Goal: Use online tool/utility: Utilize a website feature to perform a specific function

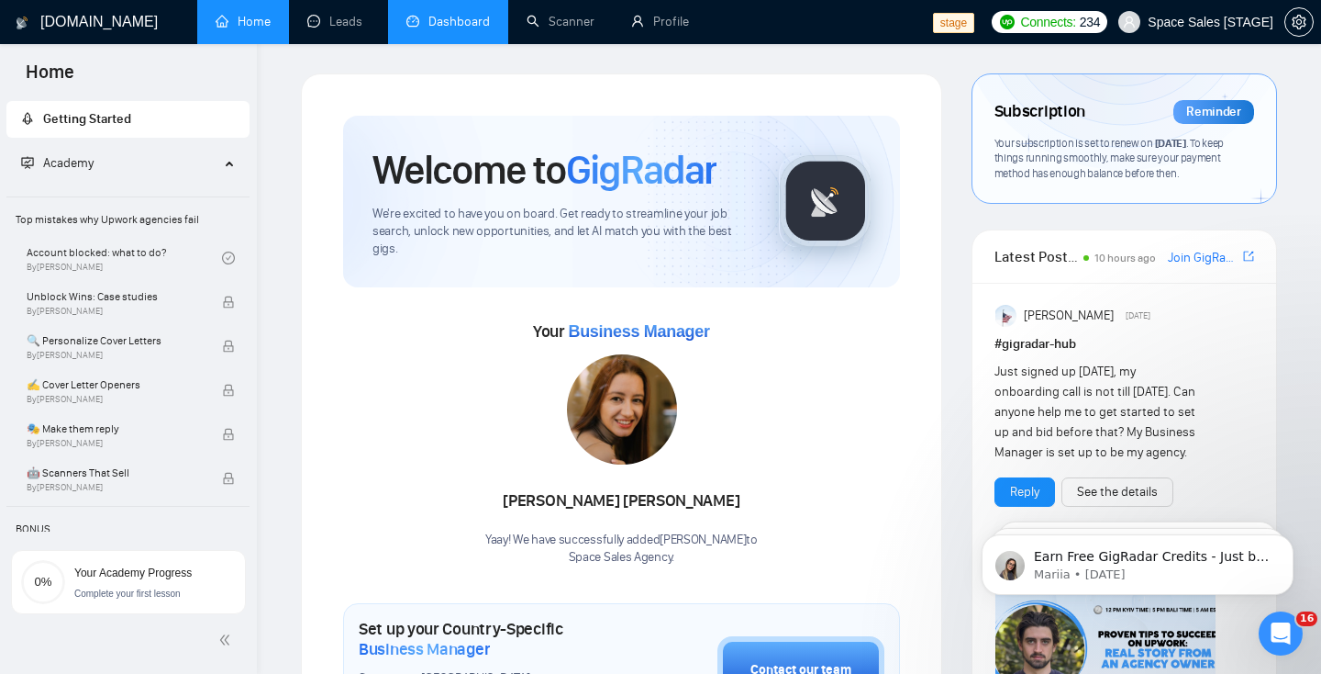
click at [429, 29] on link "Dashboard" at bounding box center [449, 22] width 84 height 16
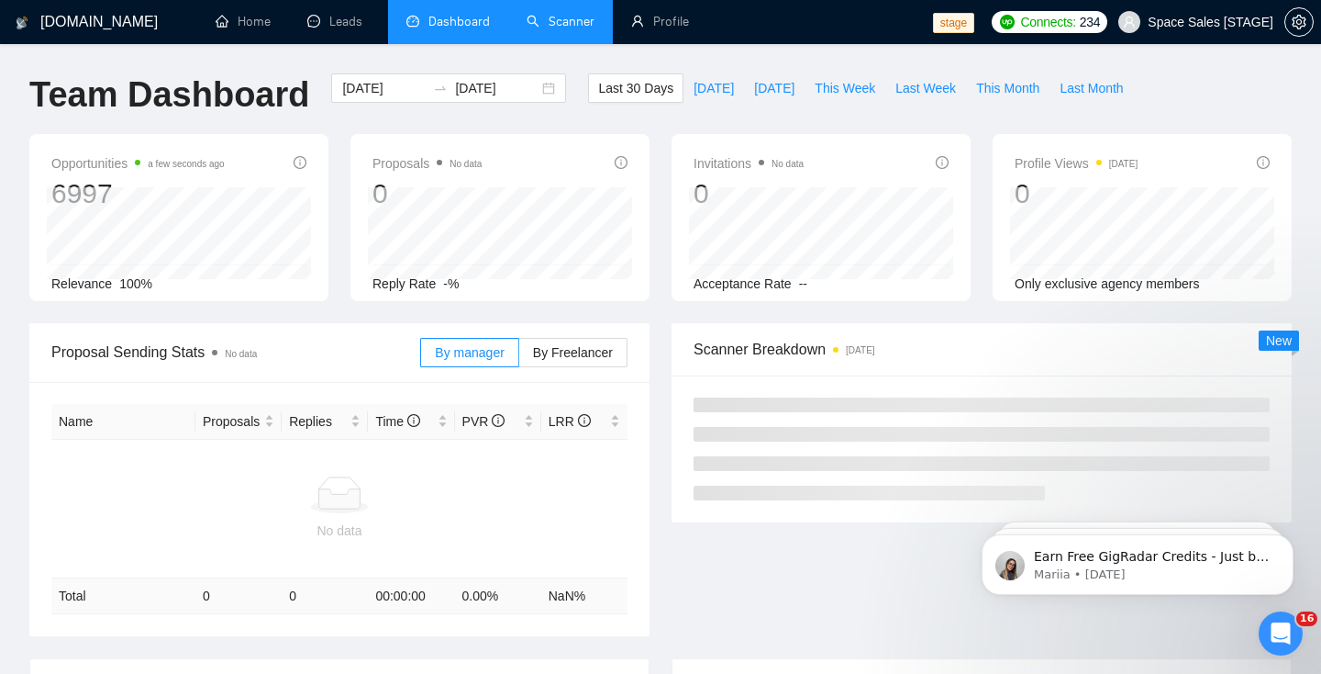
click at [544, 29] on link "Scanner" at bounding box center [561, 22] width 68 height 16
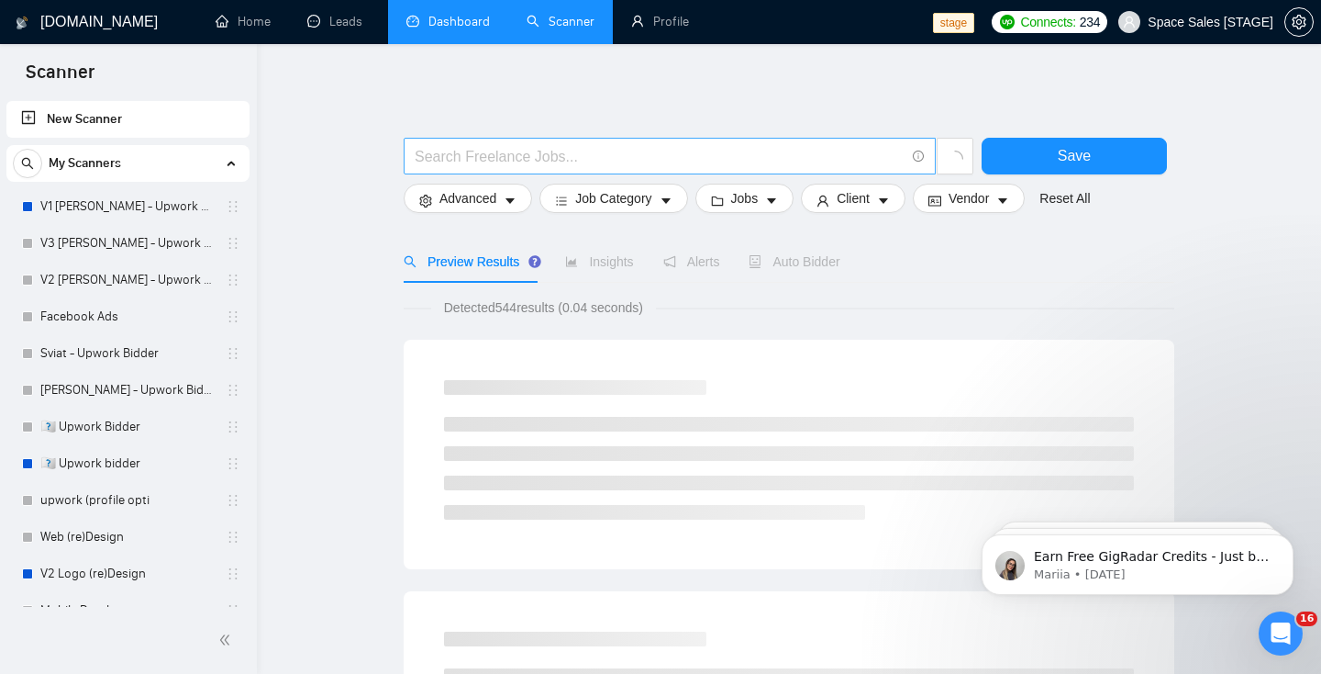
click at [493, 161] on input "text" at bounding box center [660, 156] width 490 height 23
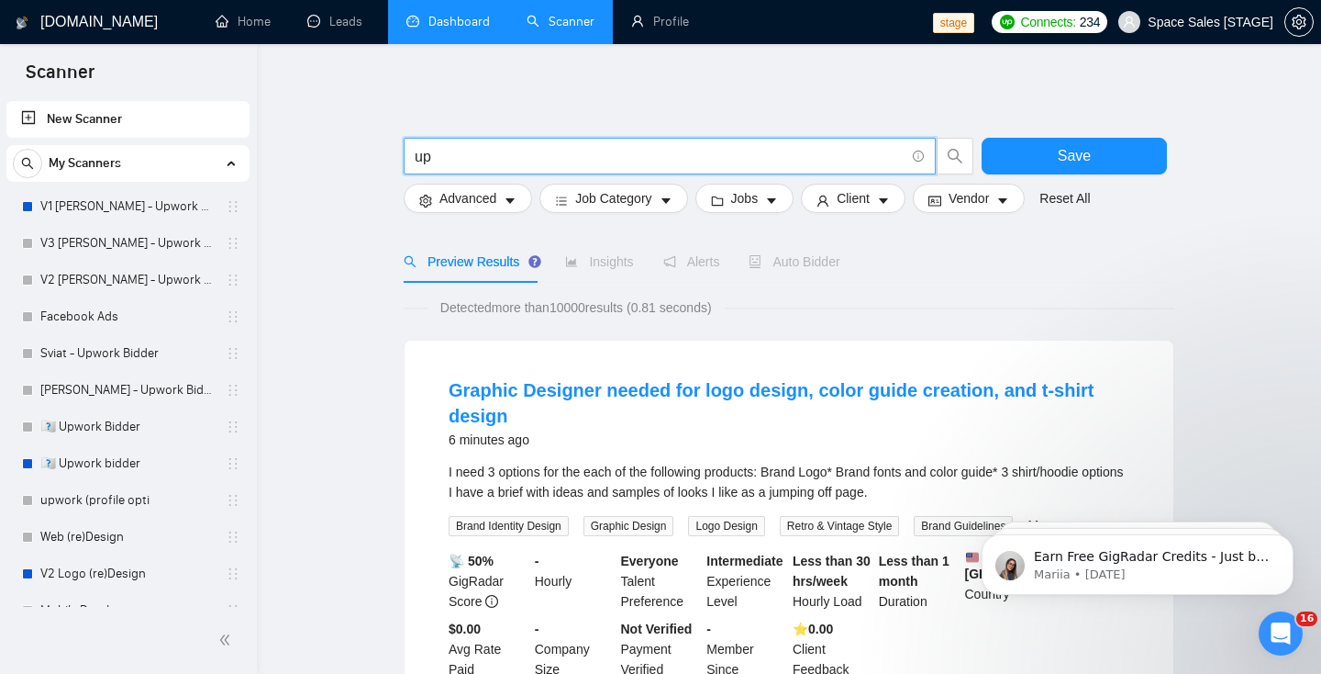
type input "u"
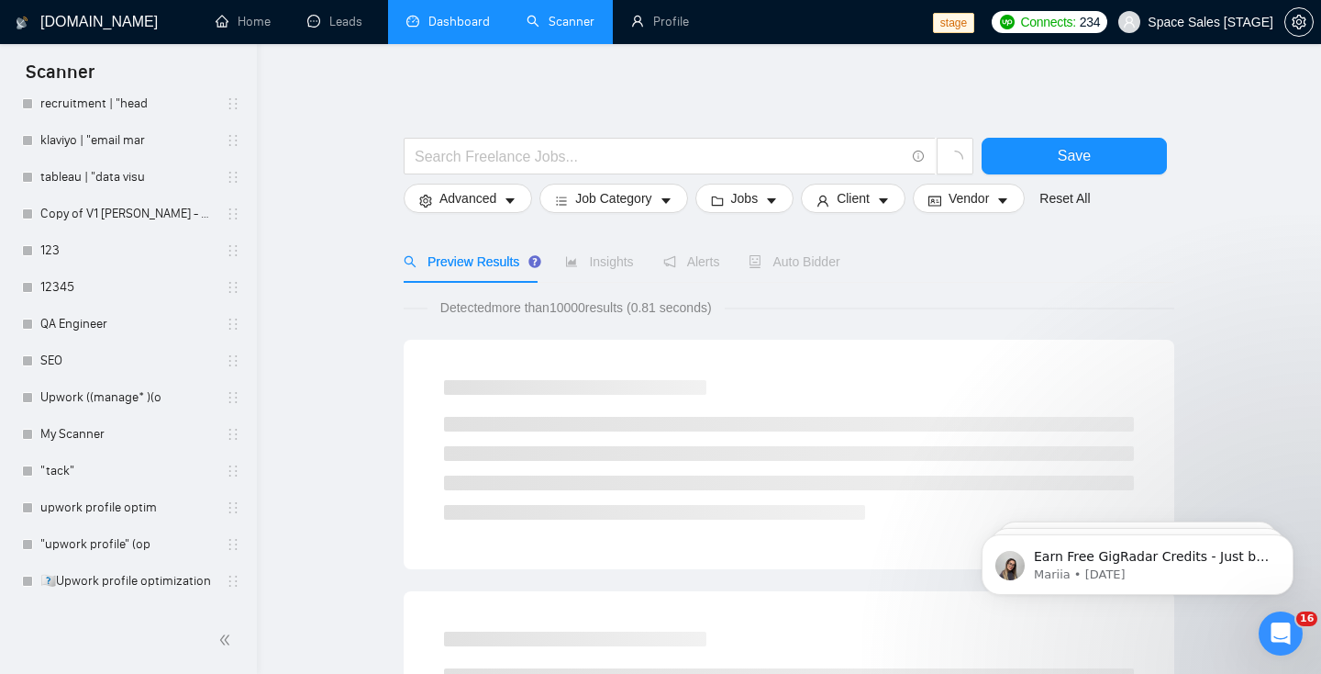
scroll to position [4060, 0]
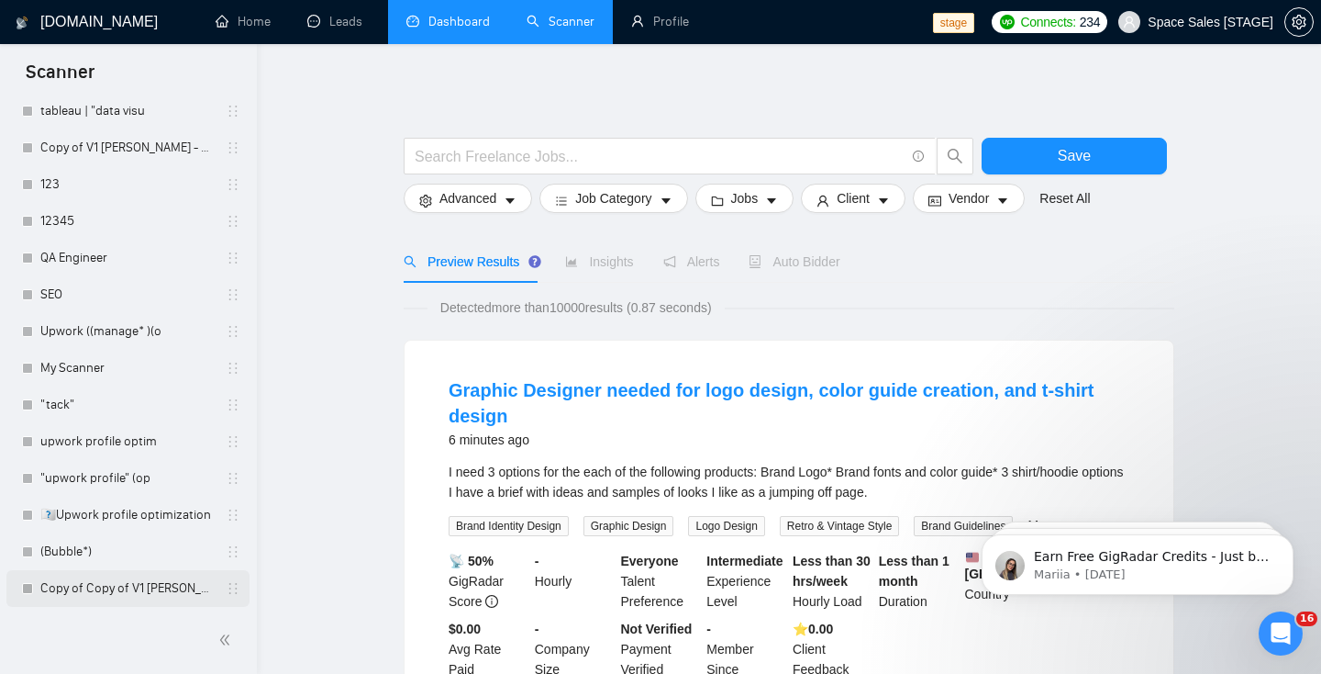
click at [101, 585] on link "Copy of Copy of V1 [PERSON_NAME] - Upwork Bidder" at bounding box center [127, 588] width 174 height 37
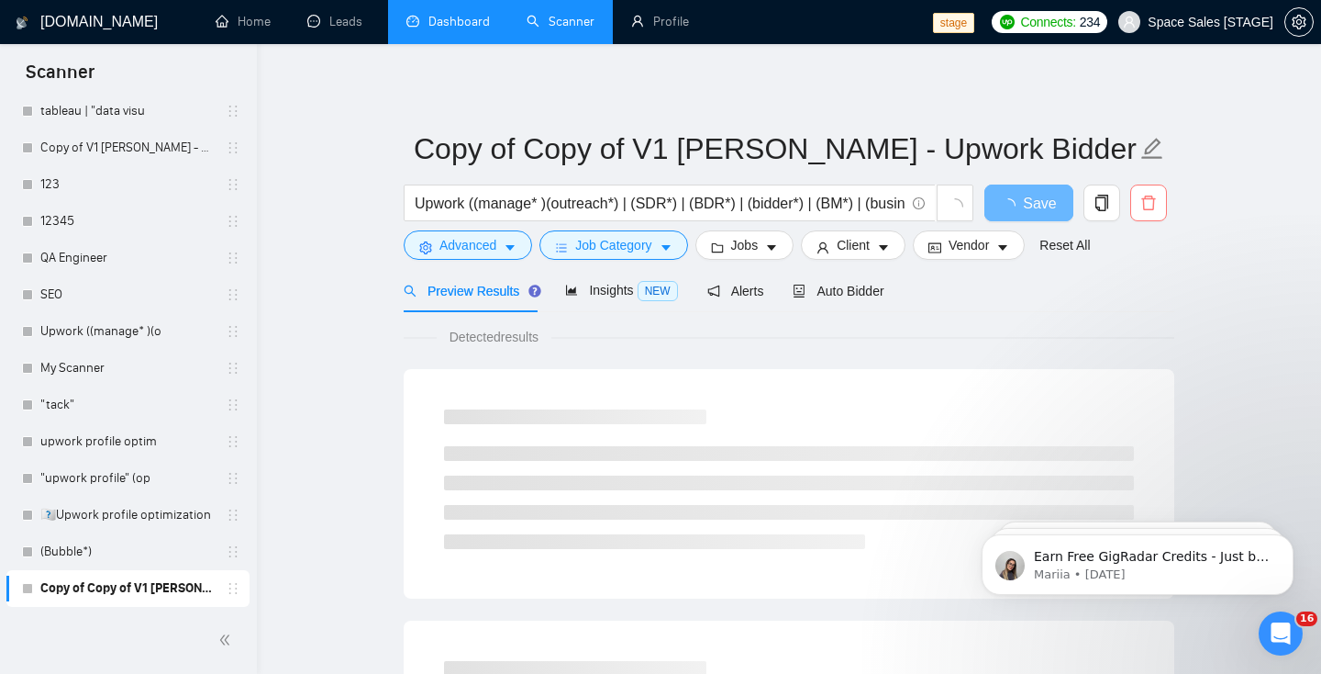
click at [1149, 203] on icon "delete" at bounding box center [1149, 203] width 17 height 17
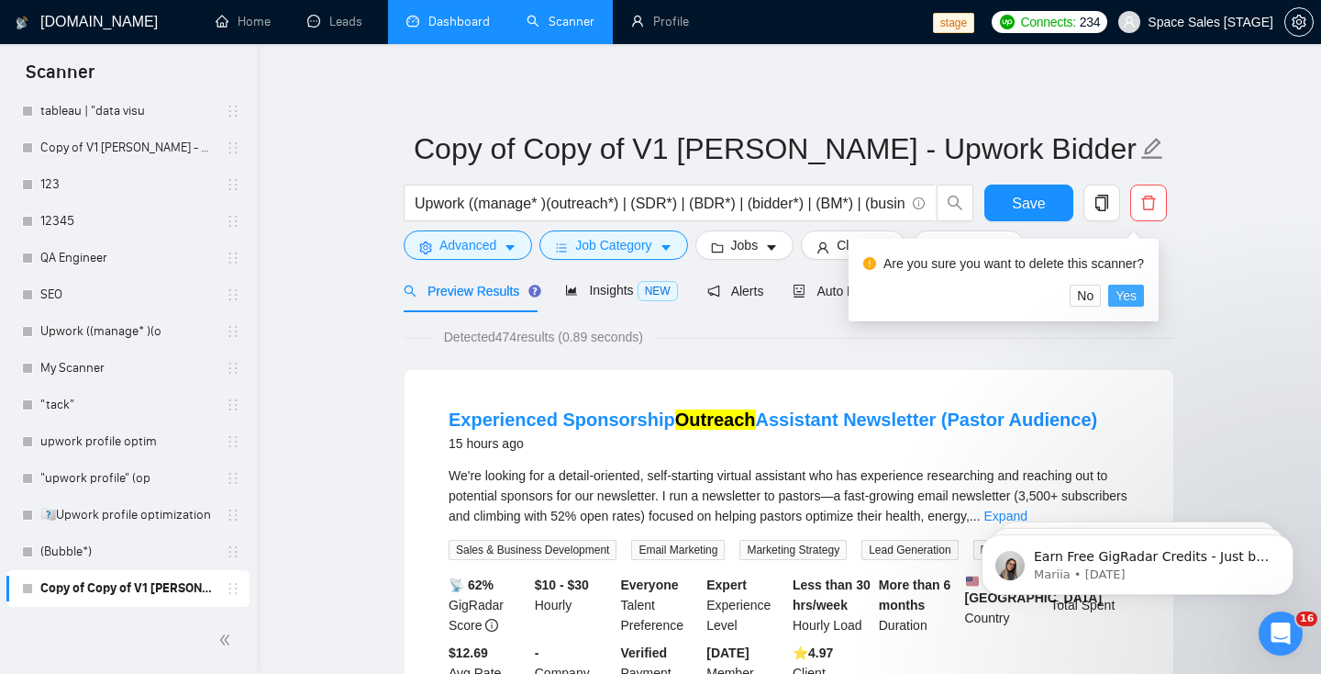
click at [1137, 291] on span "Yes" at bounding box center [1126, 295] width 21 height 20
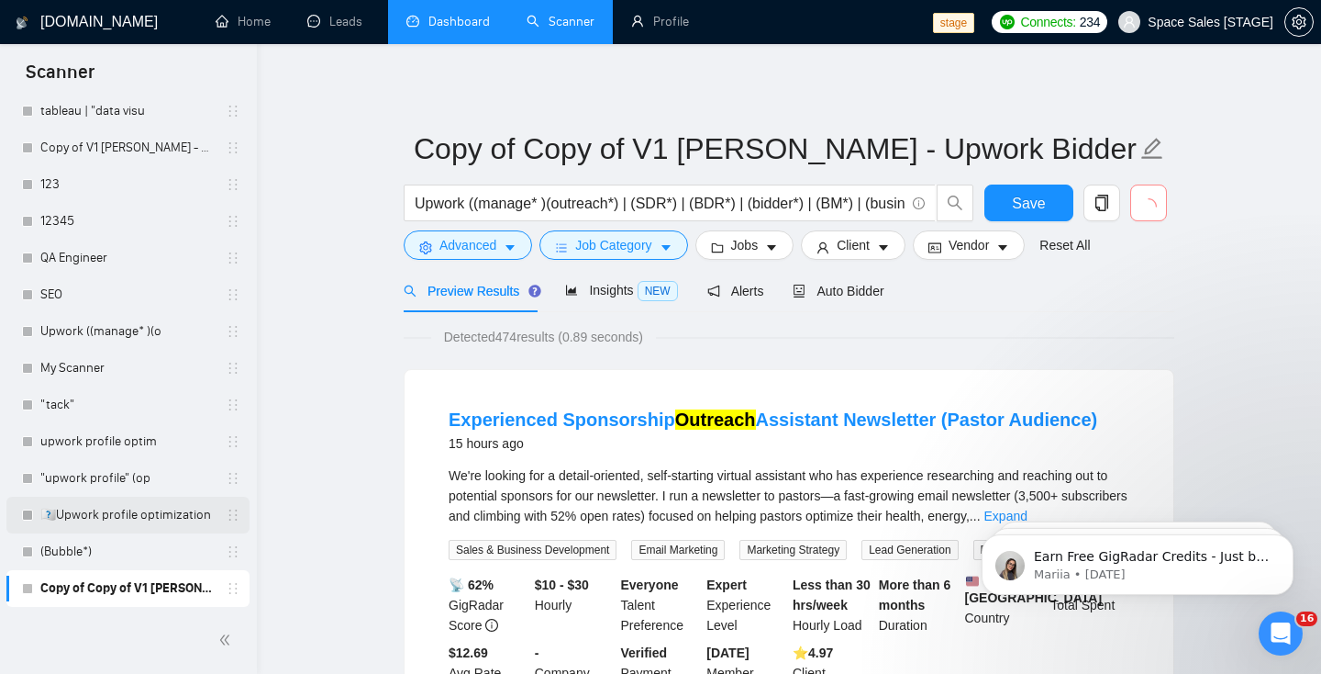
scroll to position [351, 0]
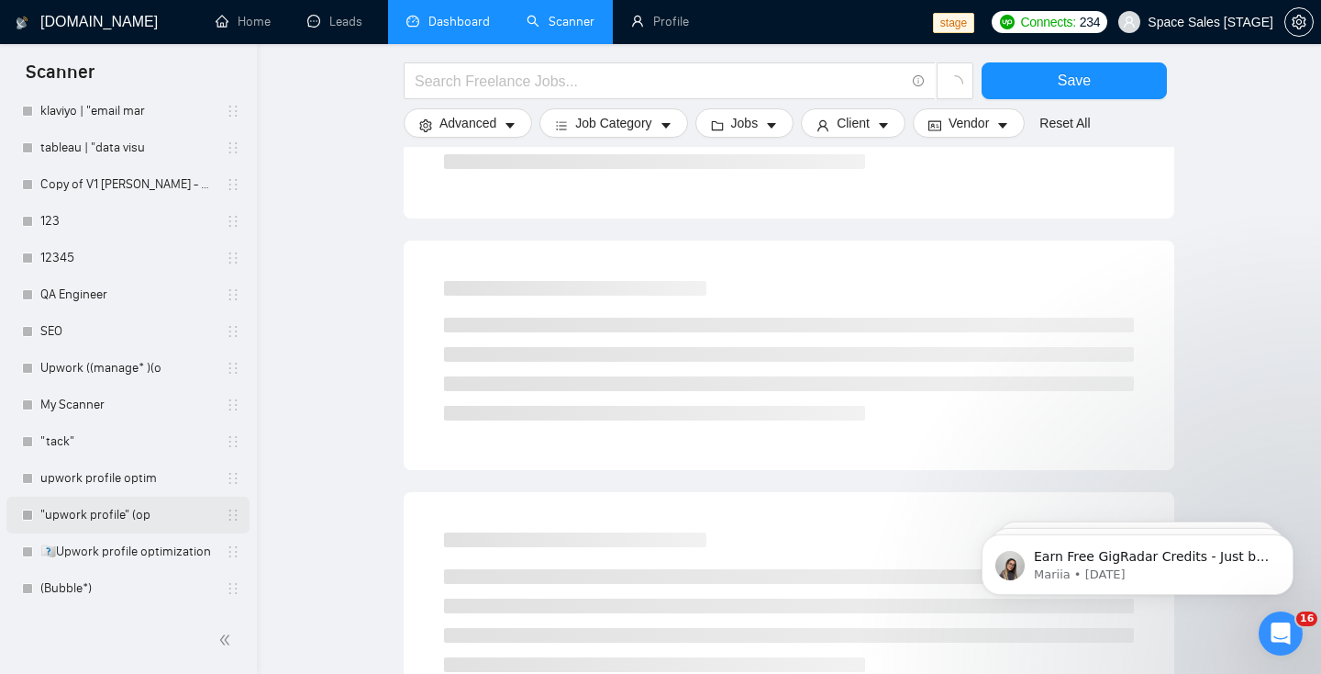
scroll to position [4023, 0]
click at [97, 604] on link "(Bubble*)" at bounding box center [127, 588] width 174 height 37
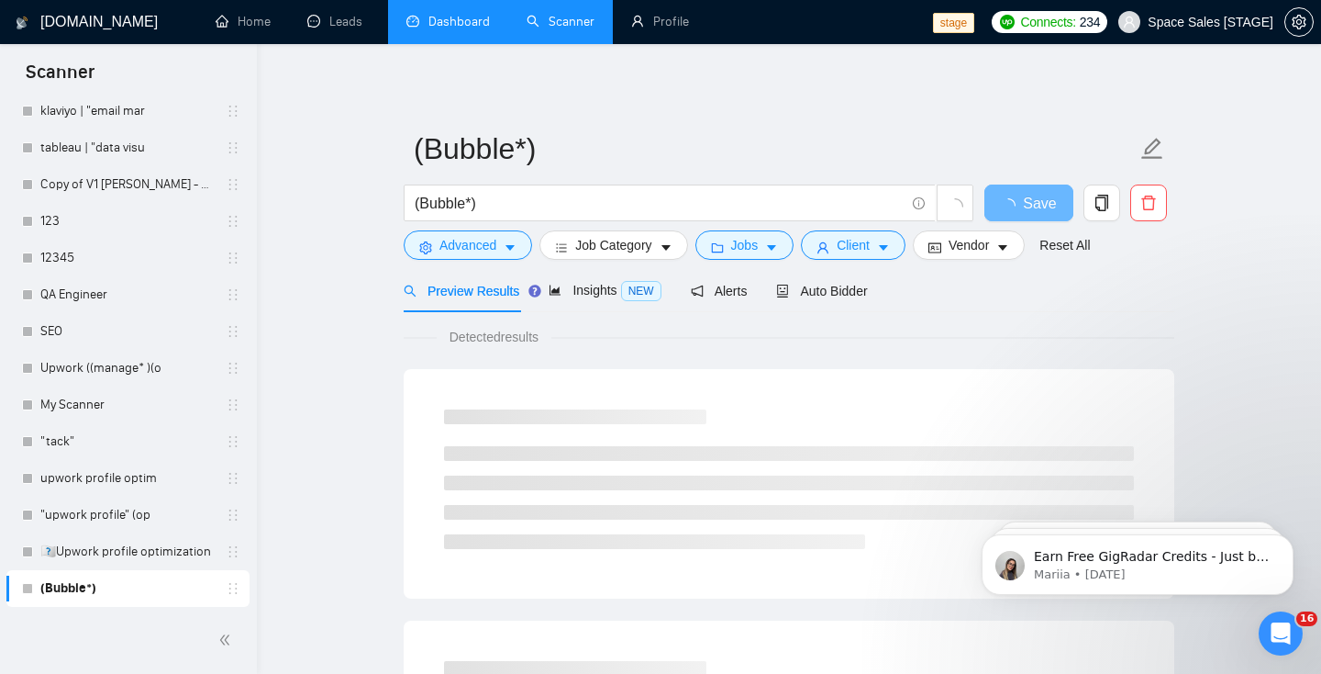
click at [1144, 222] on div at bounding box center [1149, 207] width 44 height 46
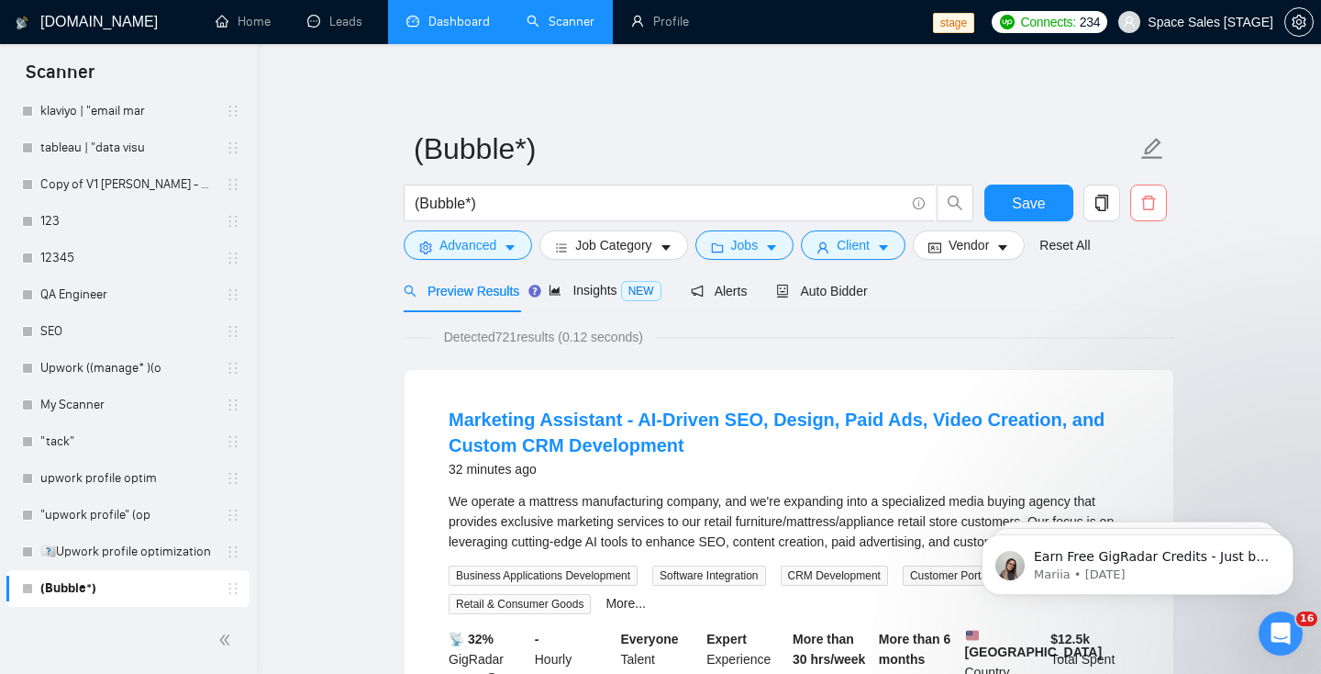
click at [1144, 216] on button "button" at bounding box center [1149, 202] width 37 height 37
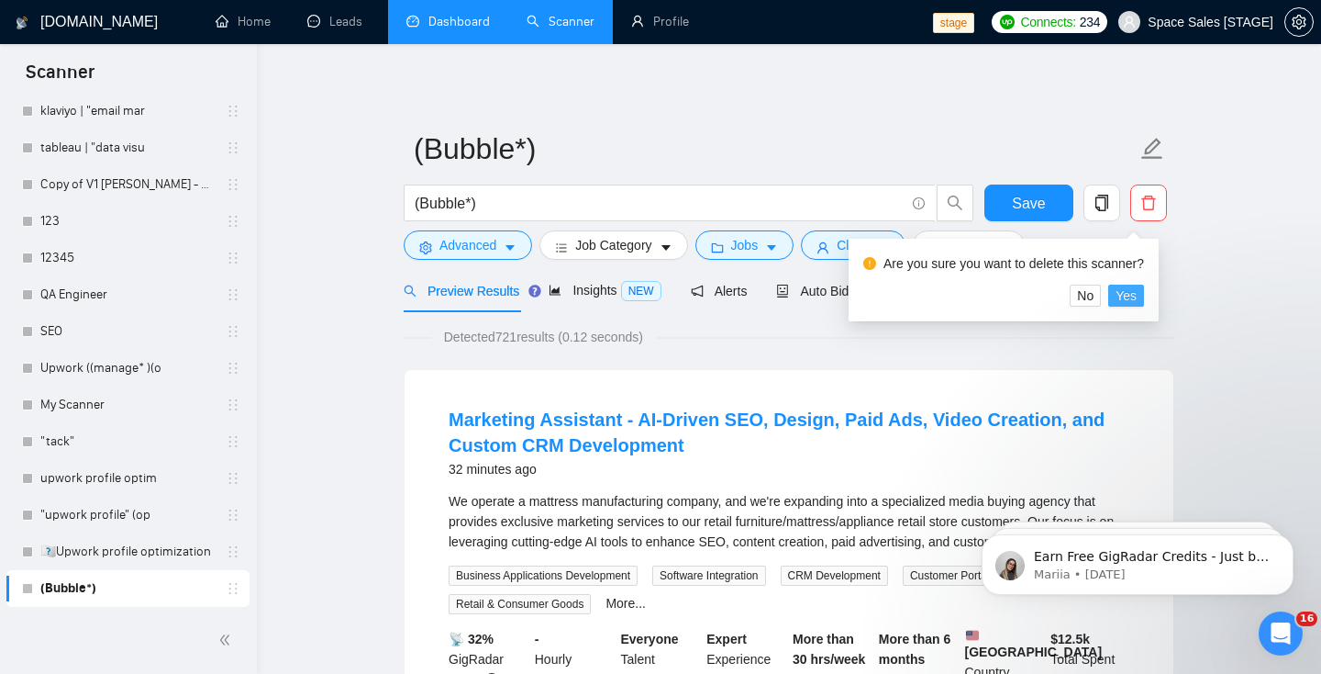
click at [1137, 301] on span "Yes" at bounding box center [1126, 295] width 21 height 20
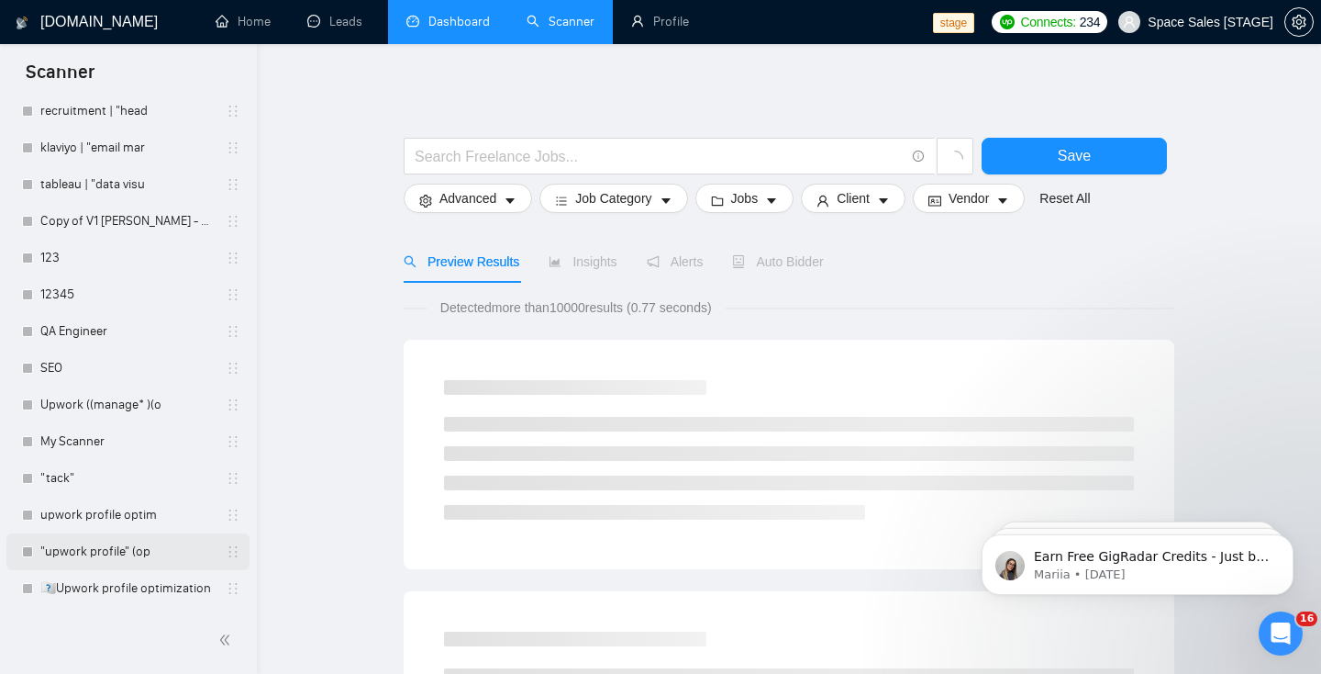
scroll to position [3986, 0]
click at [99, 602] on link "🇳🇰Upwork profile optimization" at bounding box center [127, 588] width 174 height 37
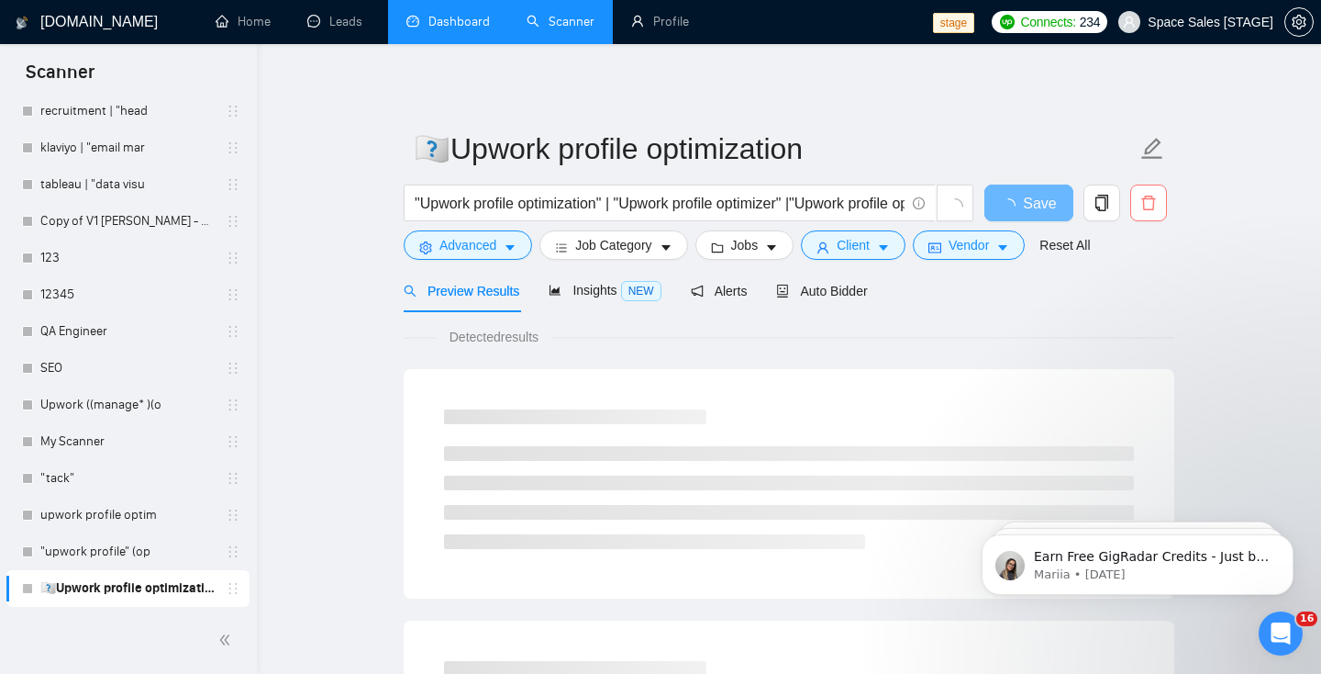
click at [1147, 203] on icon "delete" at bounding box center [1149, 203] width 17 height 17
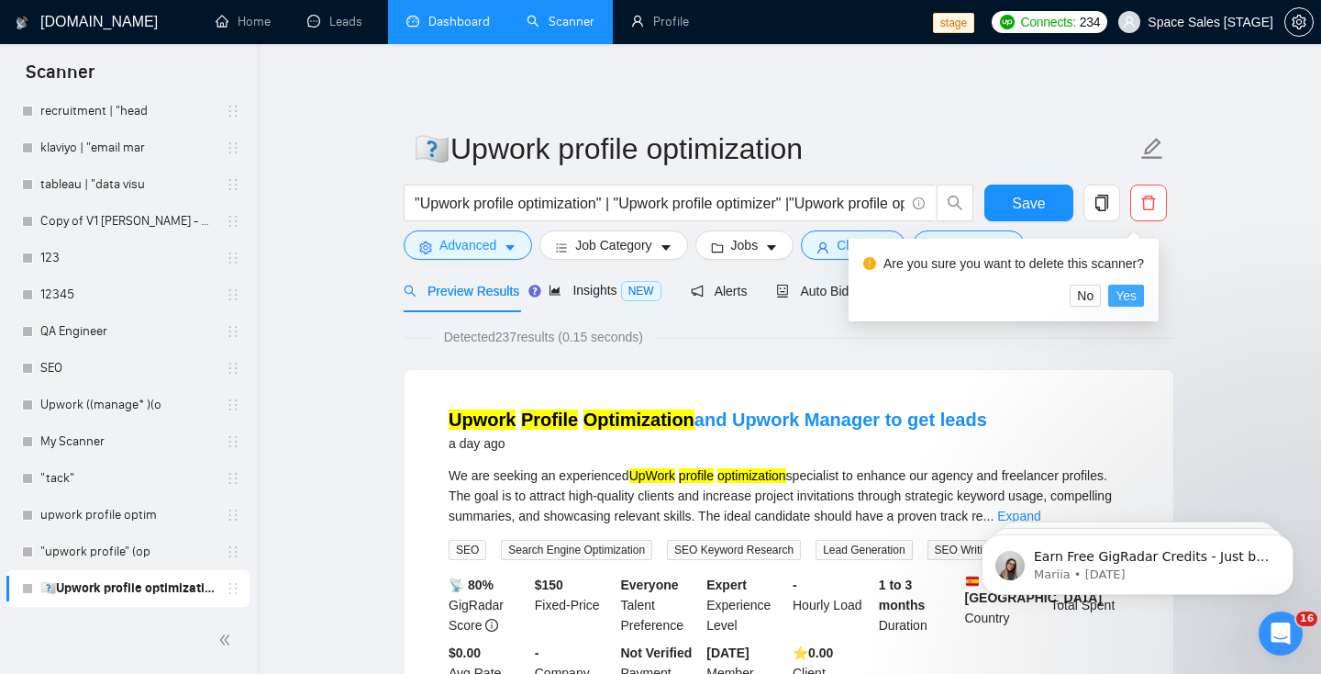
click at [1135, 298] on span "Yes" at bounding box center [1126, 295] width 21 height 20
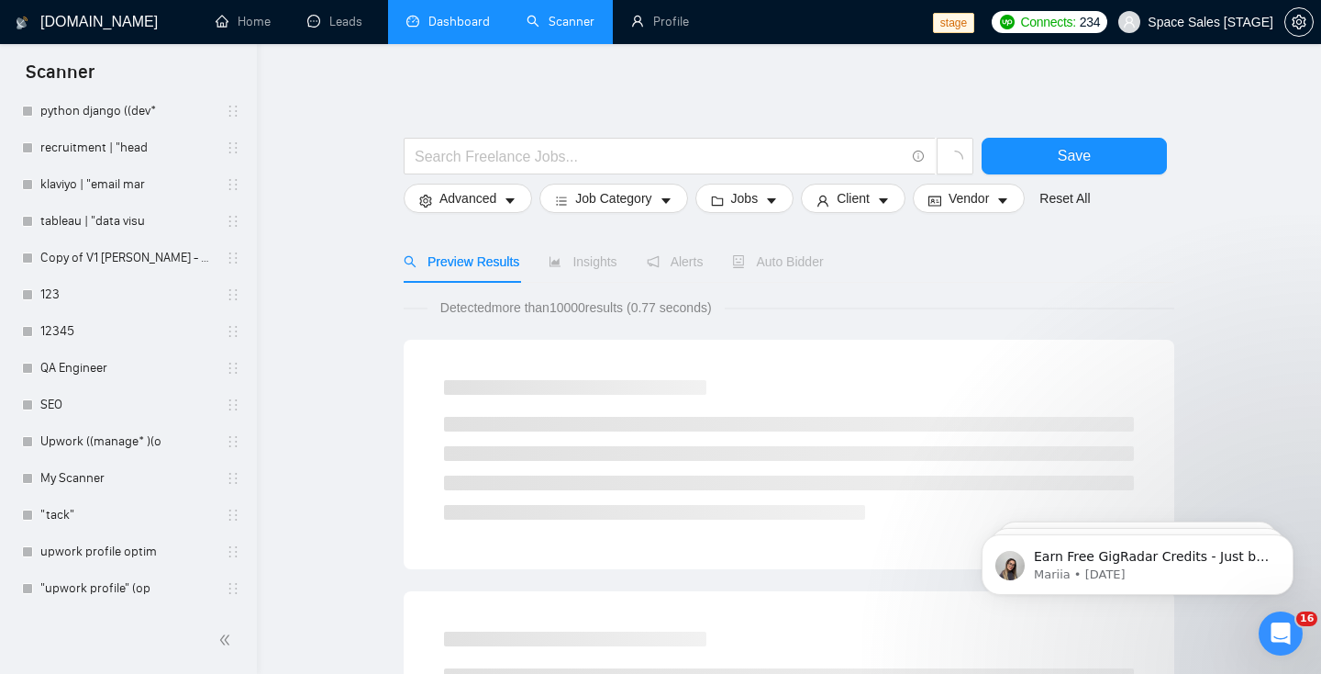
scroll to position [3950, 0]
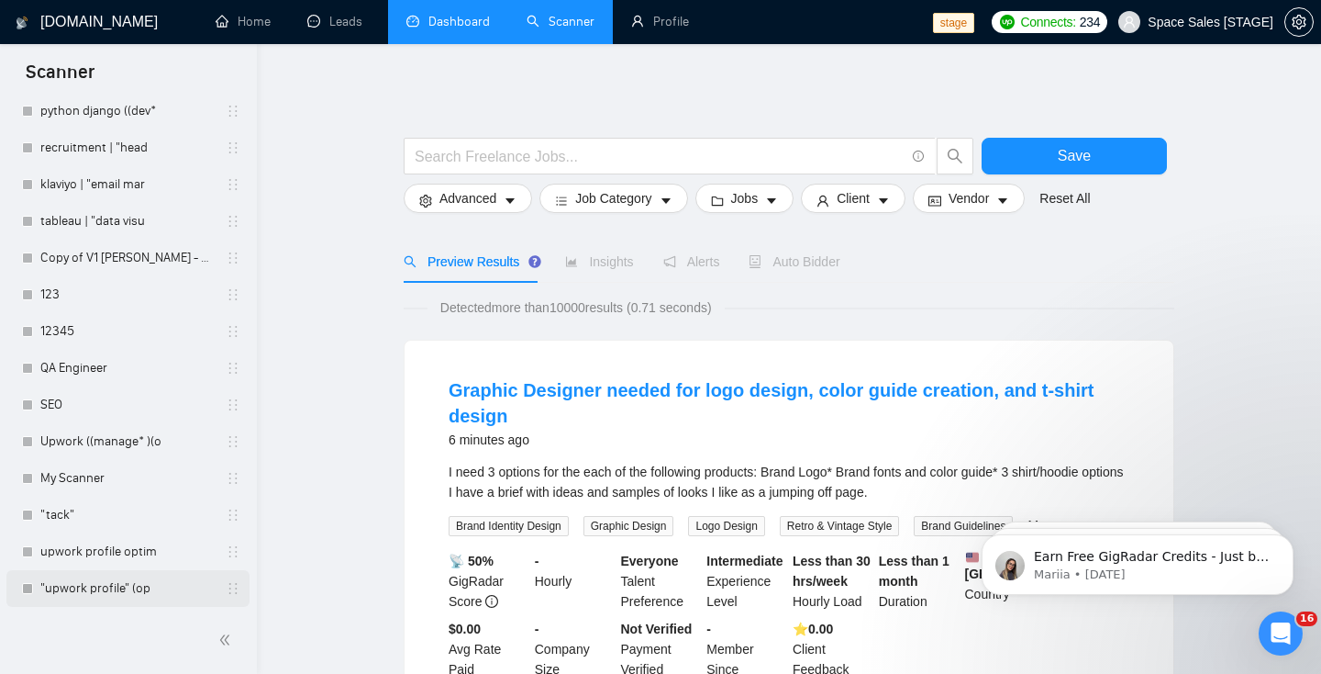
click at [64, 596] on link ""upwork profile" (op" at bounding box center [127, 588] width 174 height 37
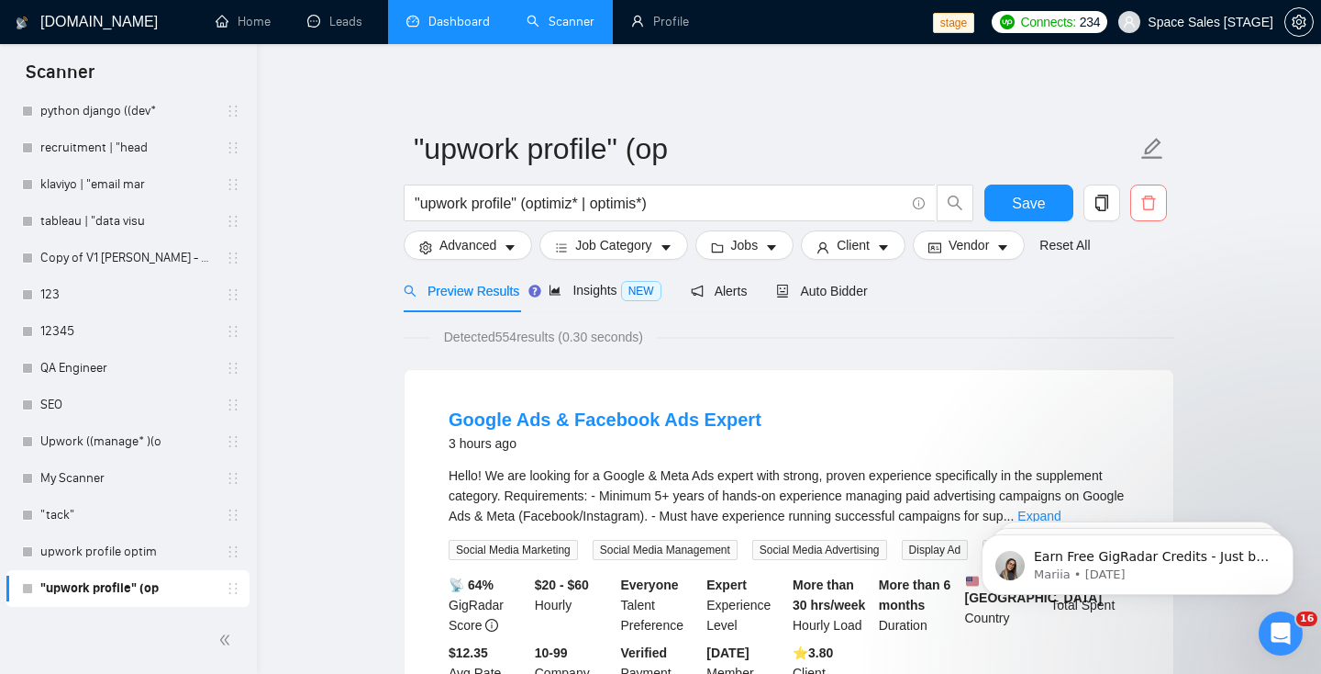
click at [1158, 202] on span "delete" at bounding box center [1149, 203] width 35 height 17
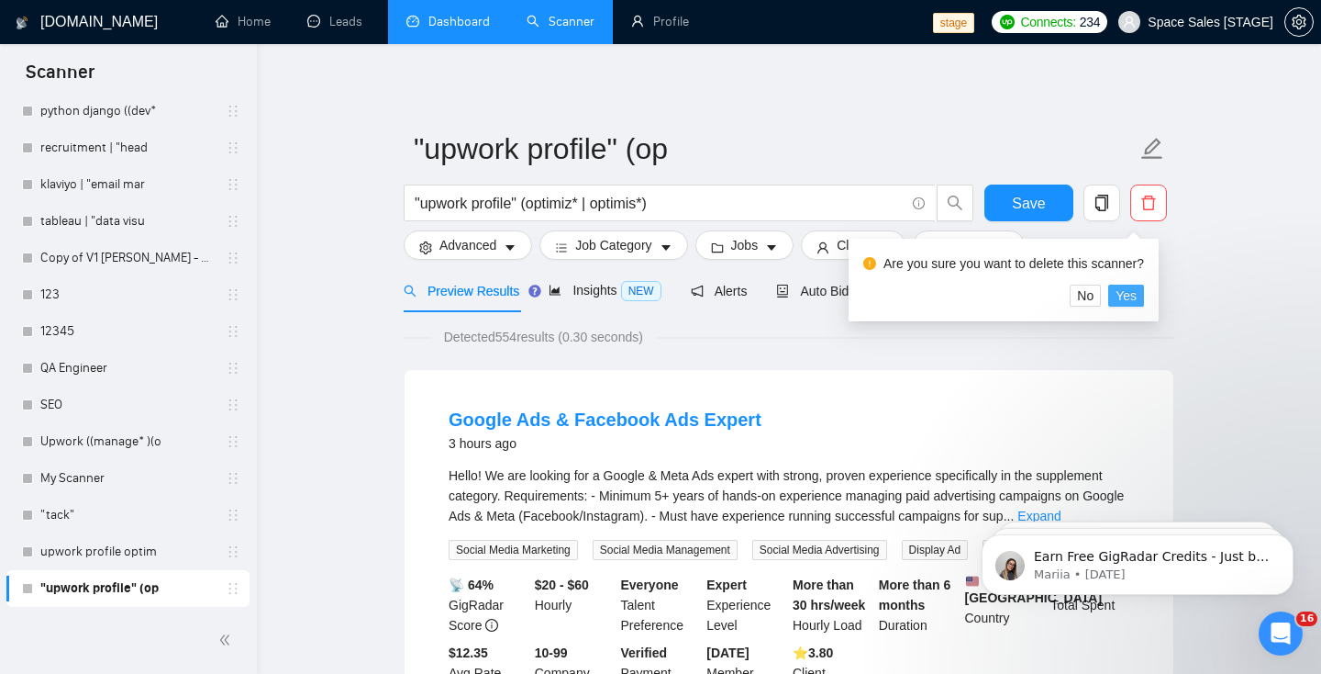
click at [1130, 293] on span "Yes" at bounding box center [1126, 295] width 21 height 20
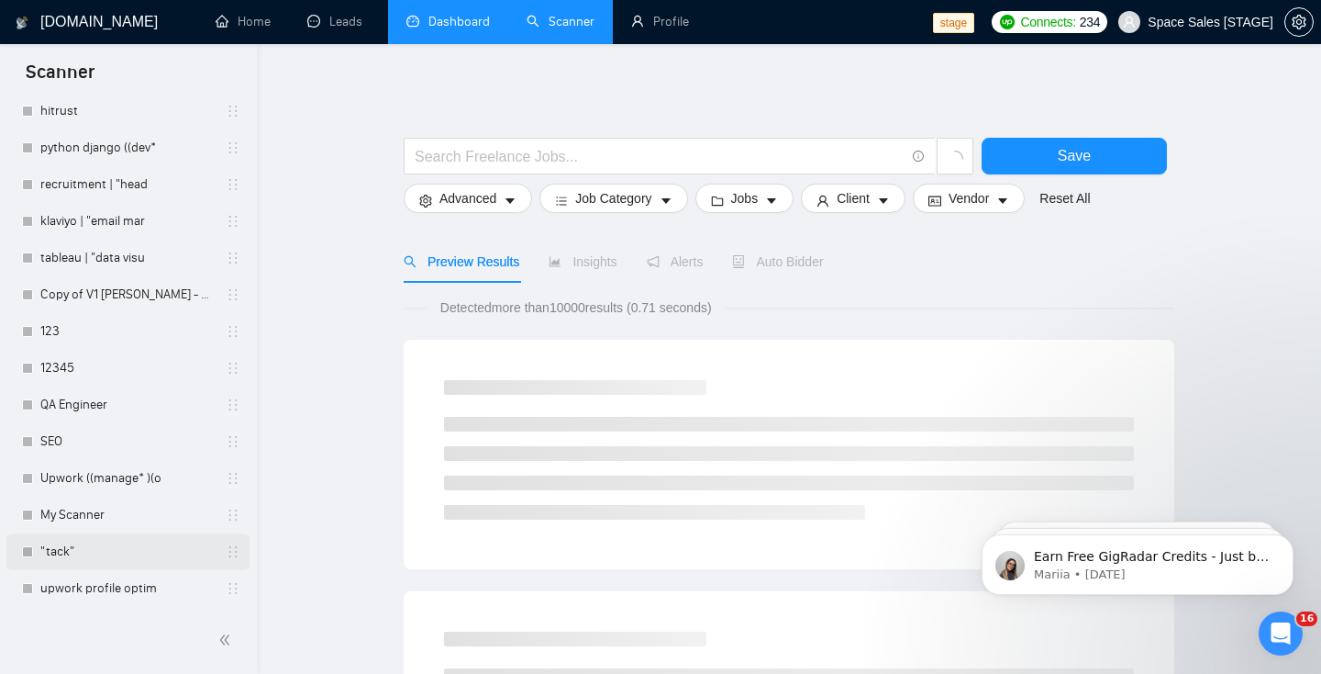
scroll to position [3913, 0]
click at [113, 559] on link ""tack"" at bounding box center [127, 551] width 174 height 37
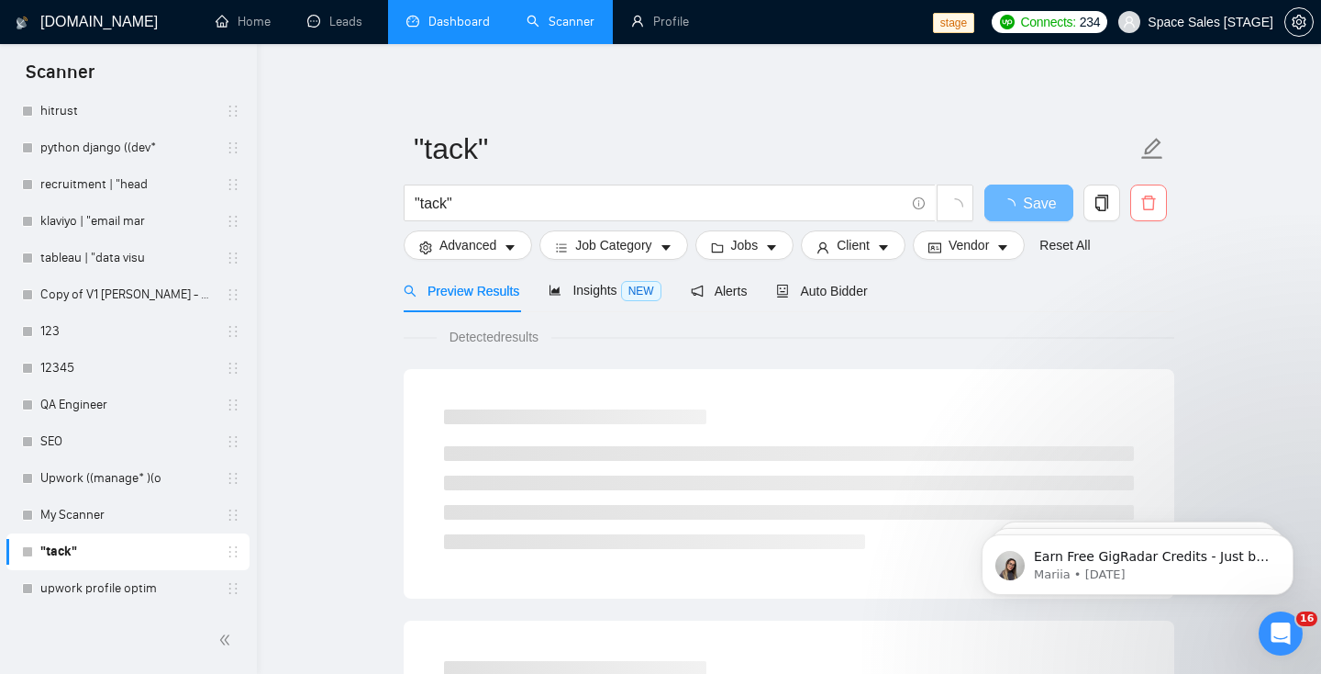
click at [1147, 208] on icon "delete" at bounding box center [1149, 203] width 17 height 17
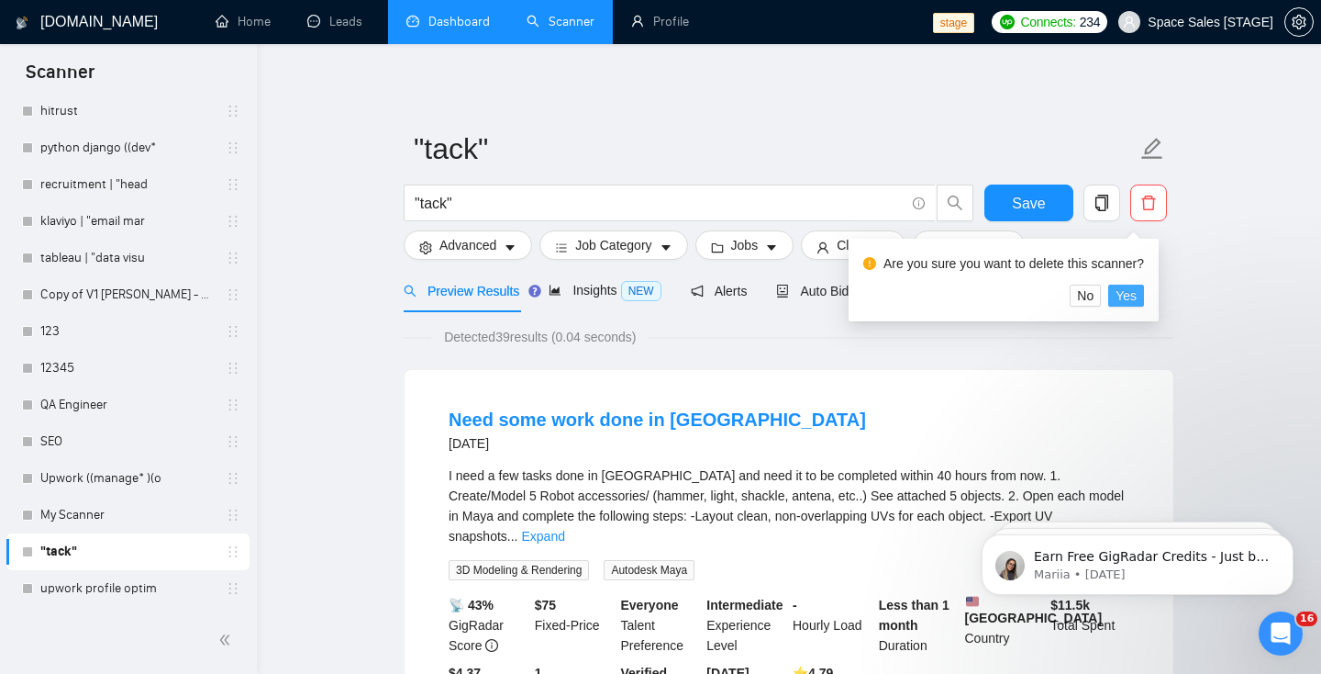
click at [1137, 297] on span "Yes" at bounding box center [1126, 295] width 21 height 20
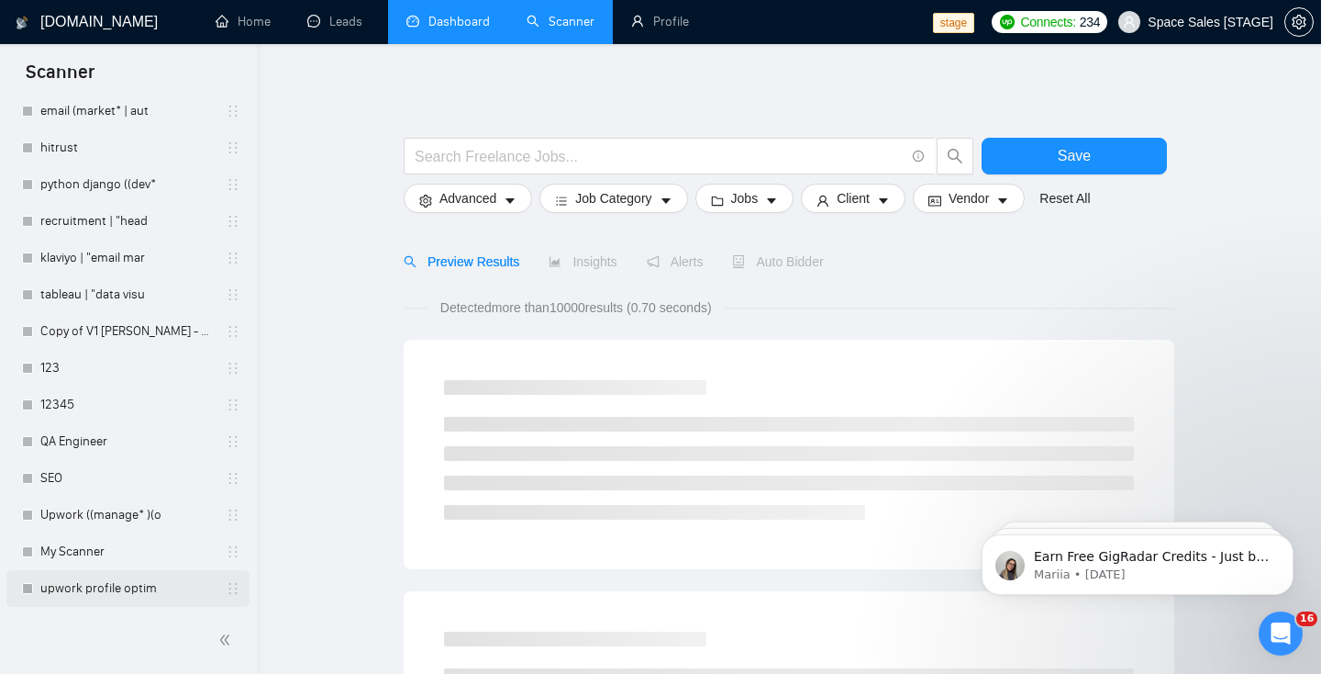
scroll to position [3876, 0]
click at [44, 596] on link "upwork profile optim" at bounding box center [127, 588] width 174 height 37
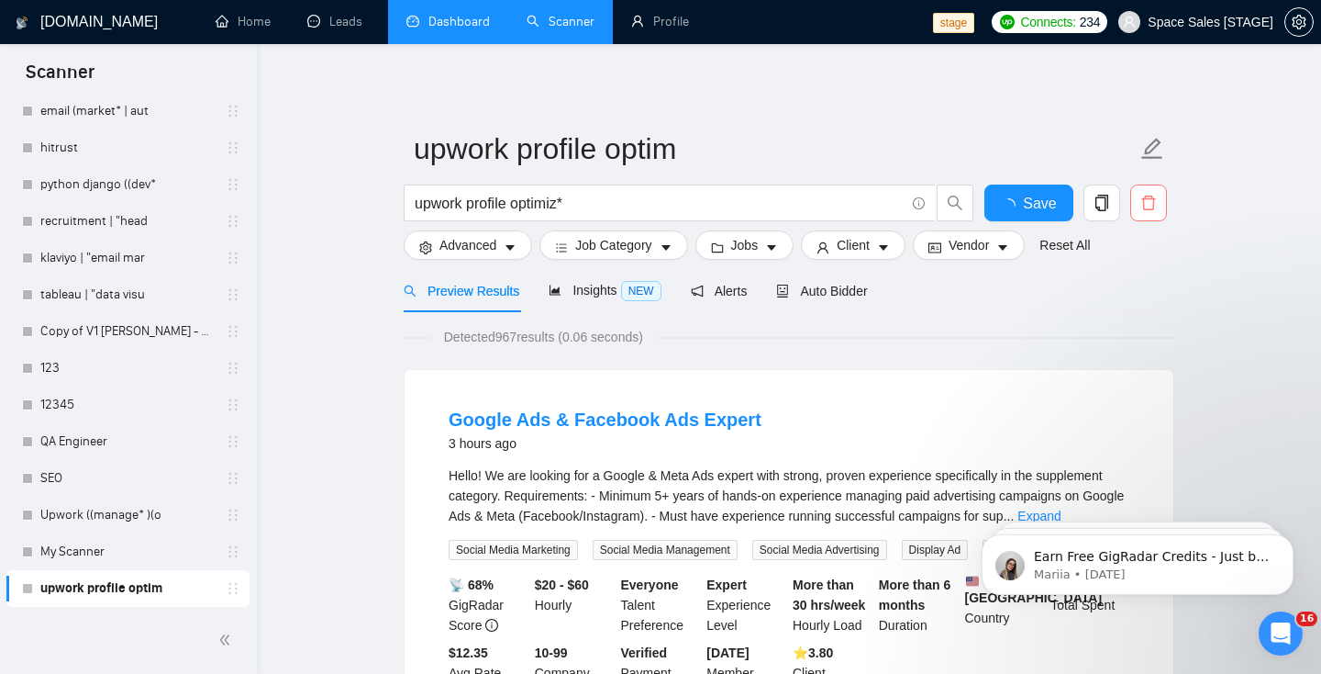
click at [1152, 204] on icon "delete" at bounding box center [1149, 203] width 17 height 17
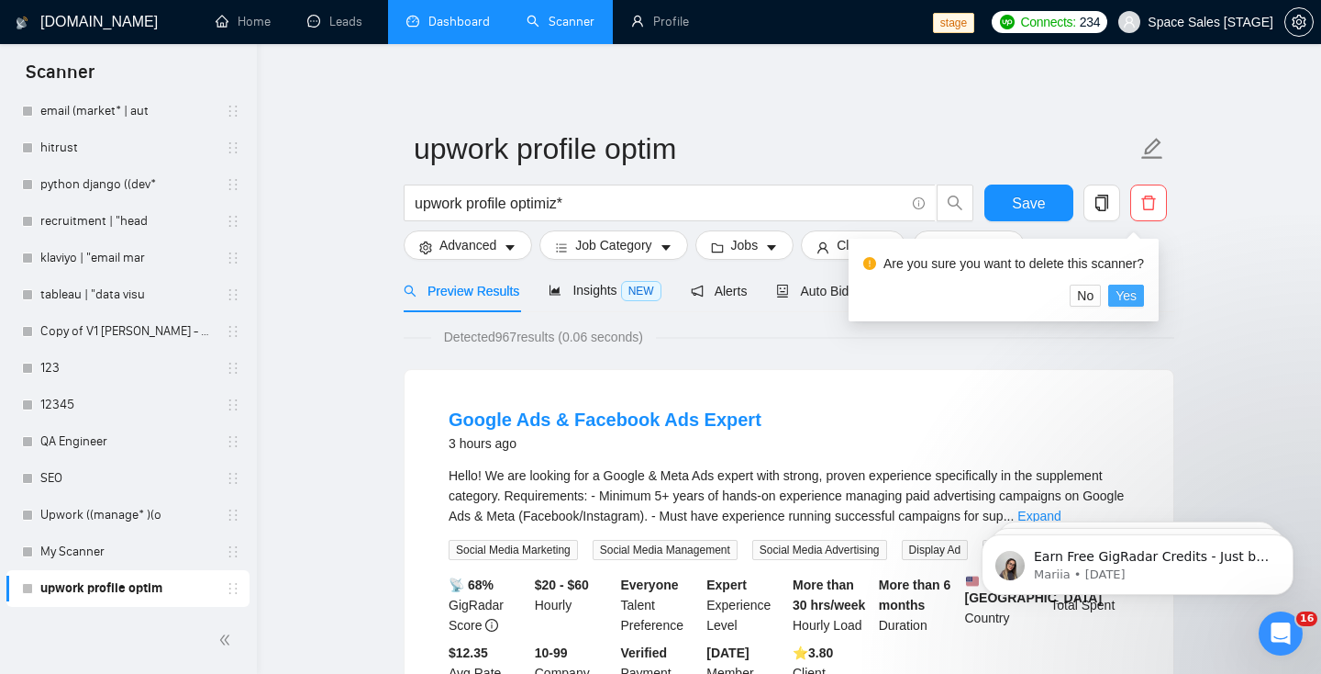
click at [1137, 291] on span "Yes" at bounding box center [1126, 295] width 21 height 20
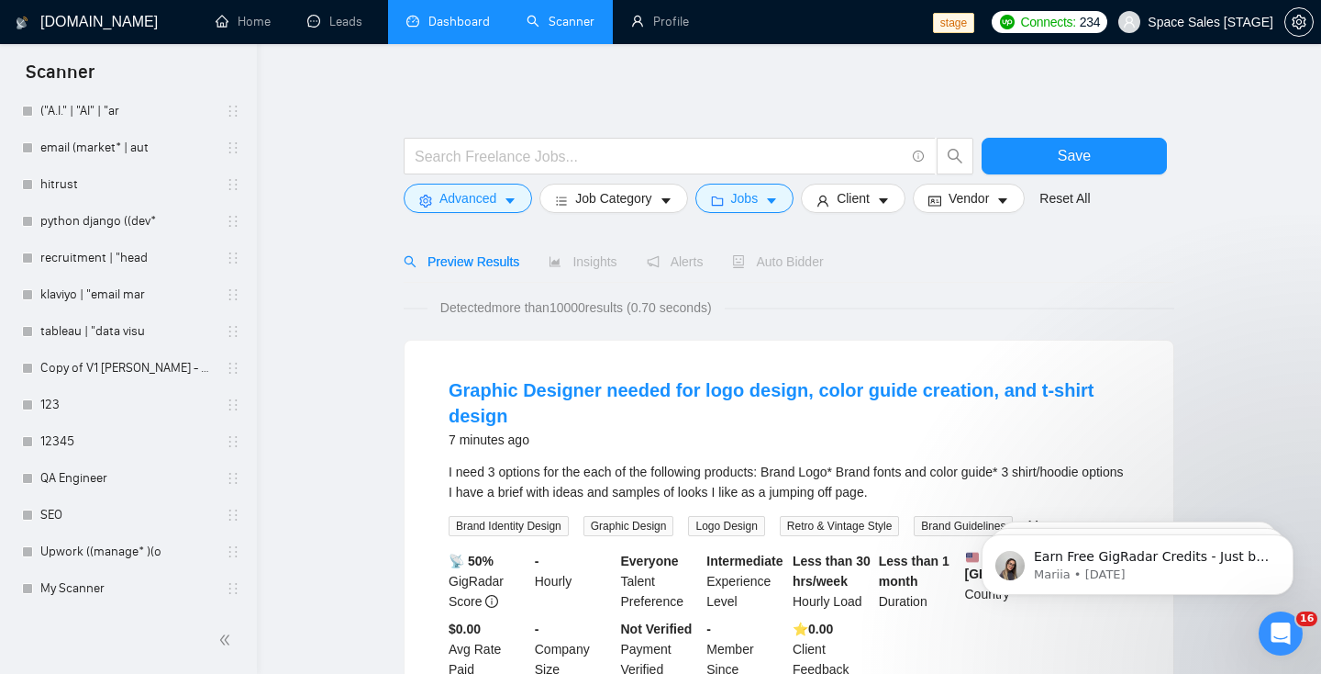
scroll to position [3840, 0]
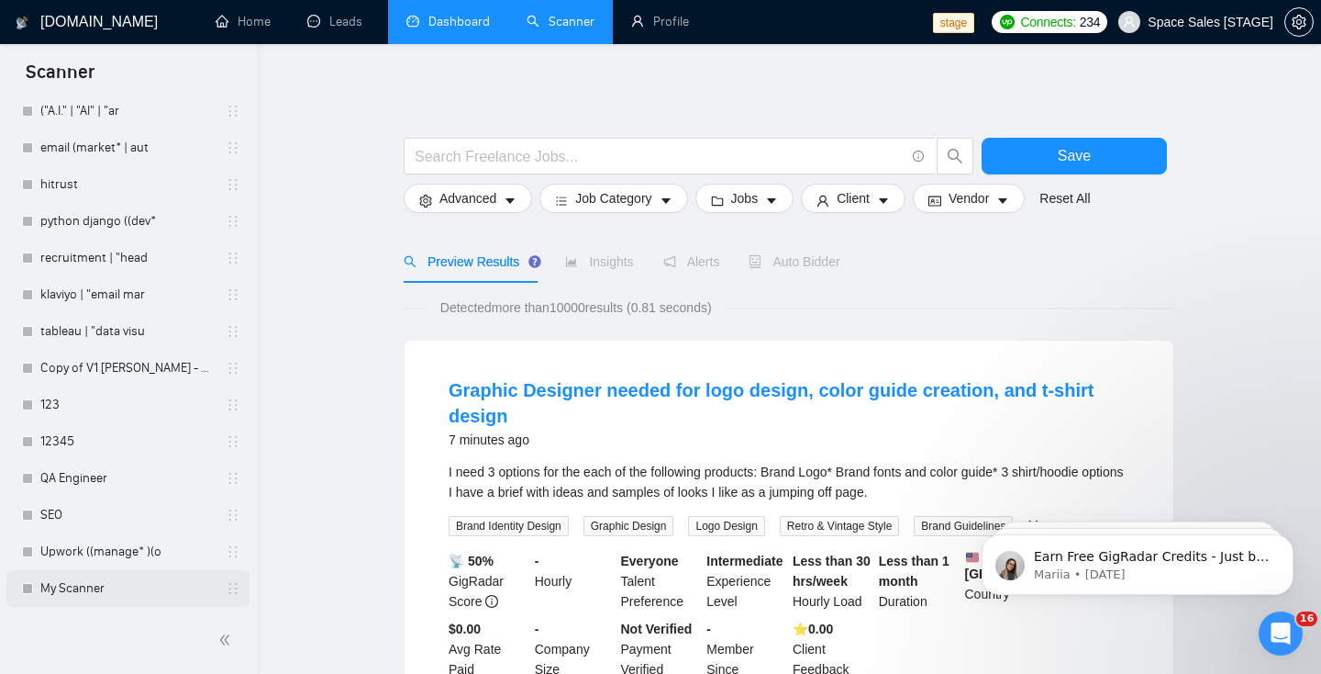
click at [85, 585] on link "My Scanner" at bounding box center [127, 588] width 174 height 37
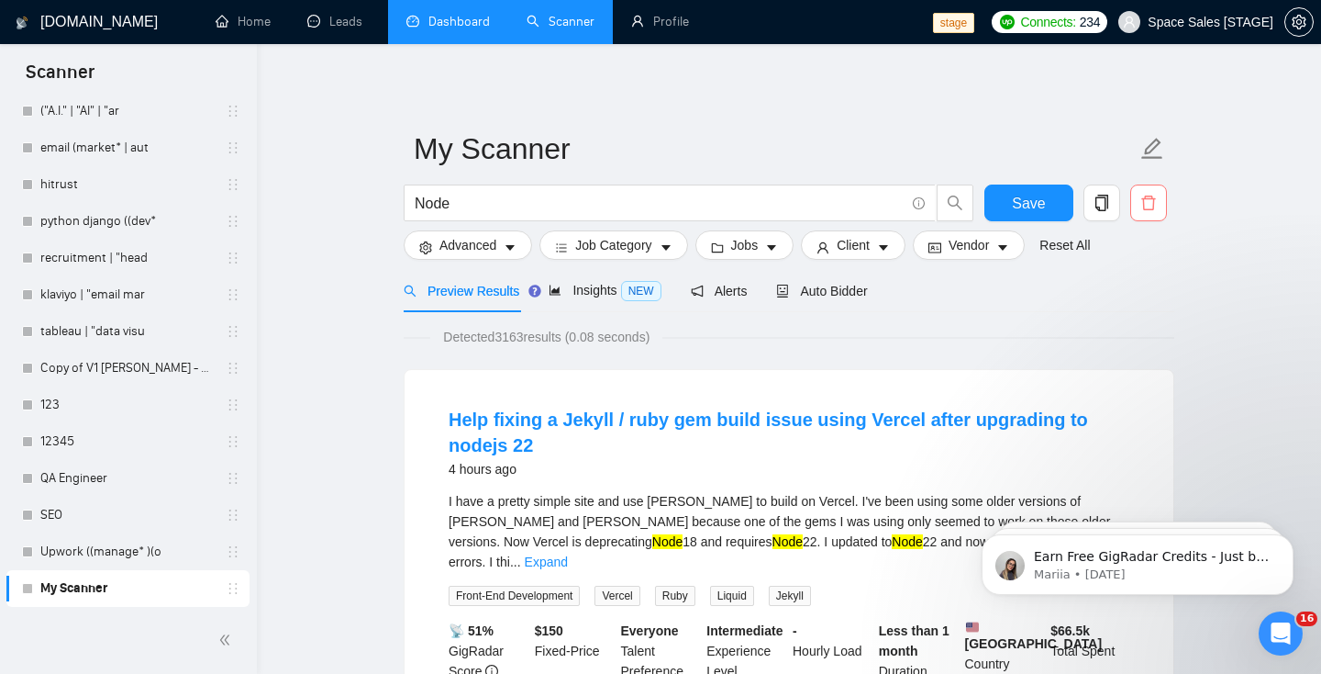
click at [1143, 199] on icon "delete" at bounding box center [1149, 202] width 14 height 15
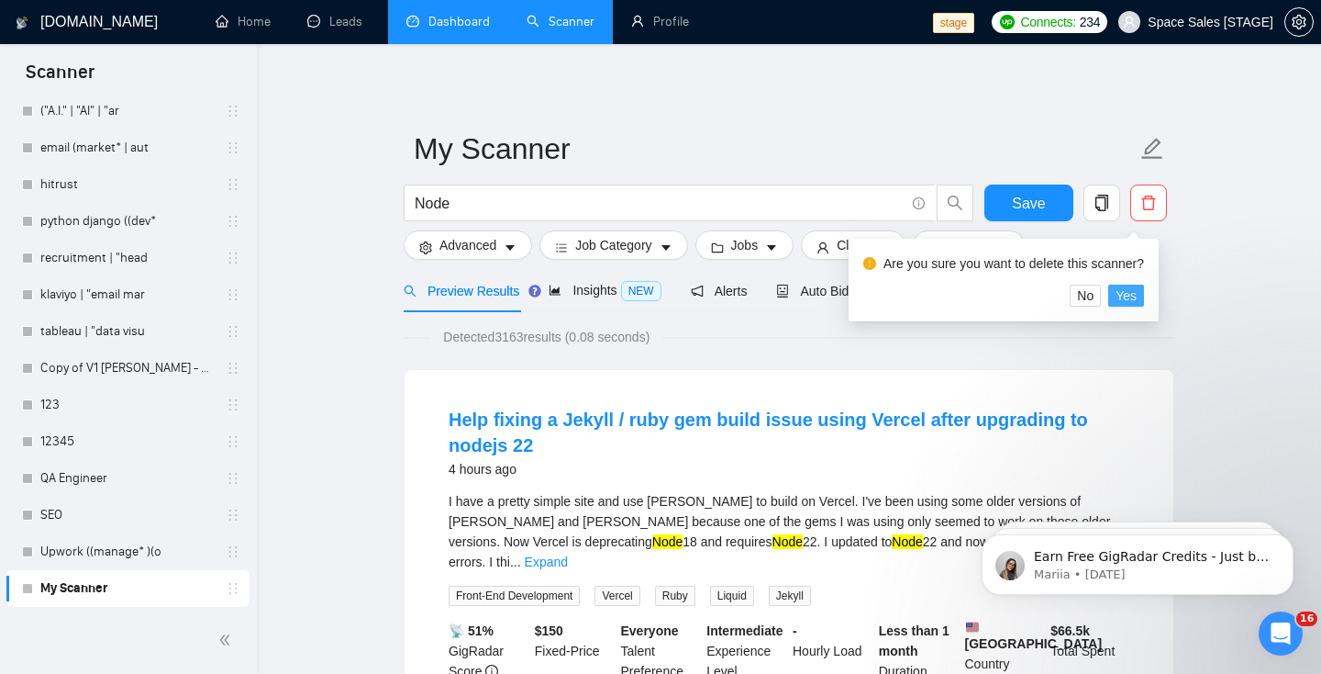
click at [1137, 299] on span "Yes" at bounding box center [1126, 295] width 21 height 20
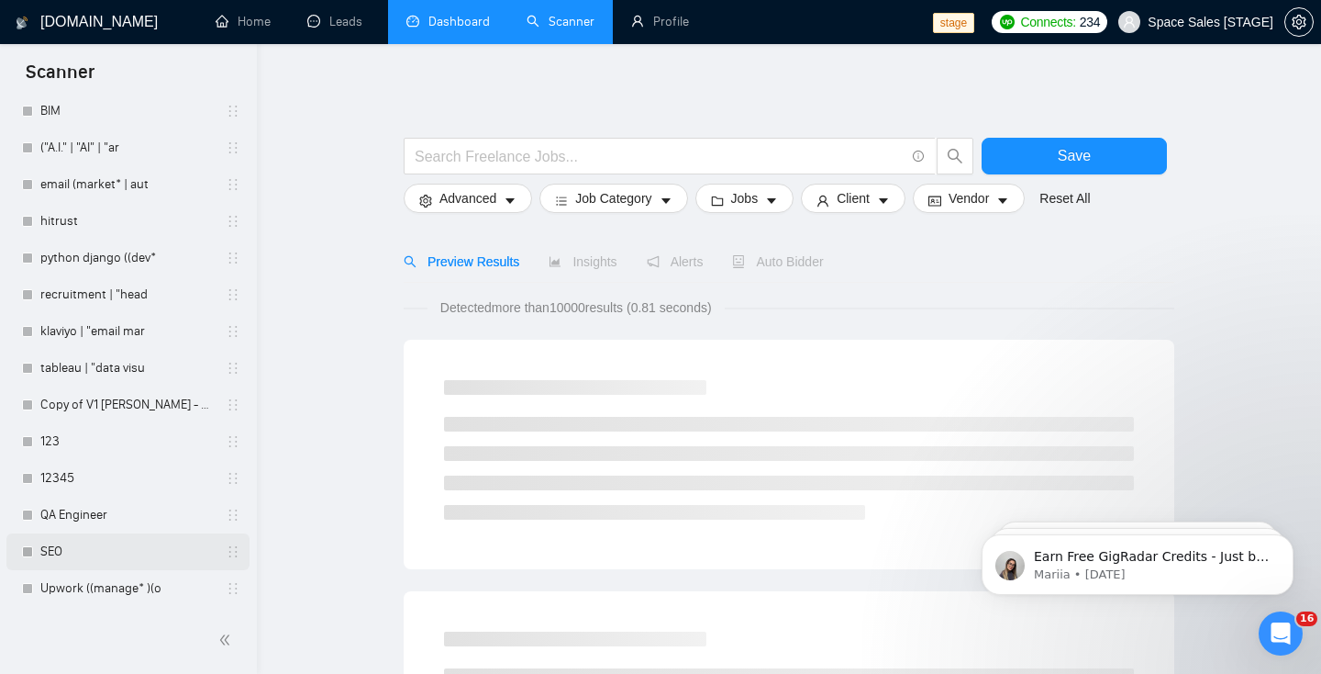
scroll to position [3803, 0]
click at [109, 586] on link "Upwork ((manage* )(o" at bounding box center [127, 588] width 174 height 37
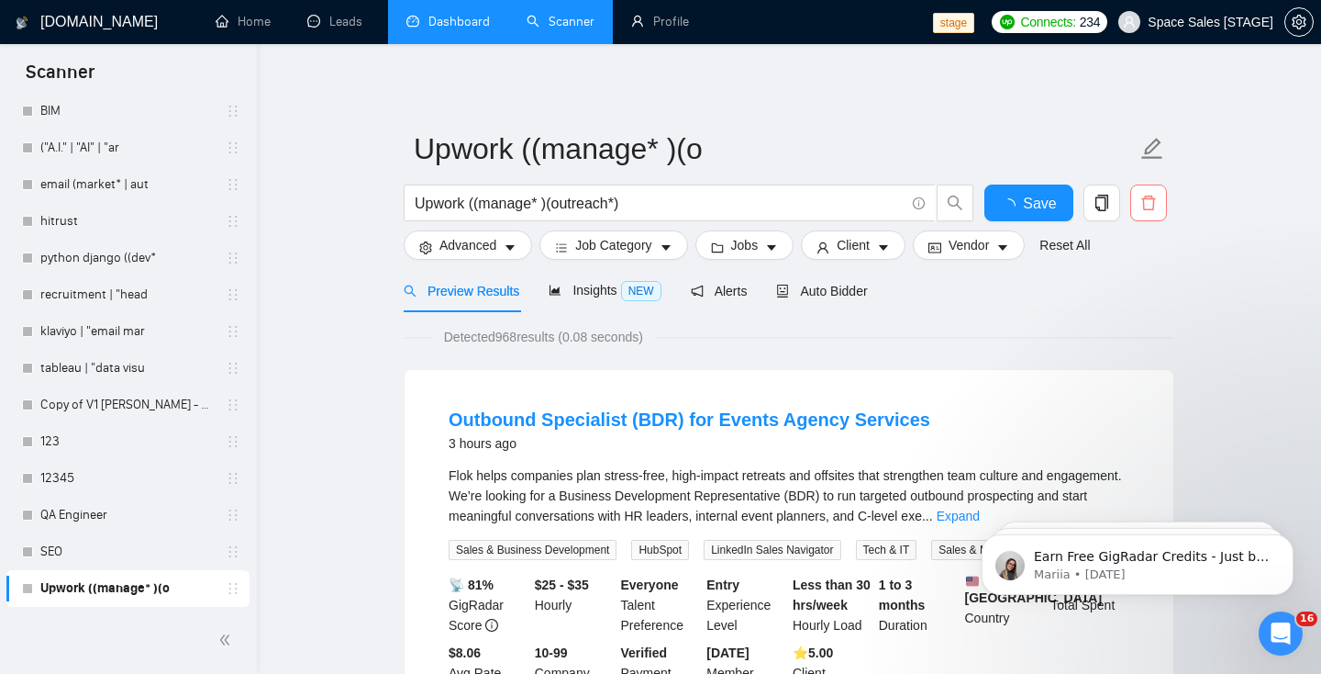
click at [1150, 204] on icon "delete" at bounding box center [1149, 203] width 17 height 17
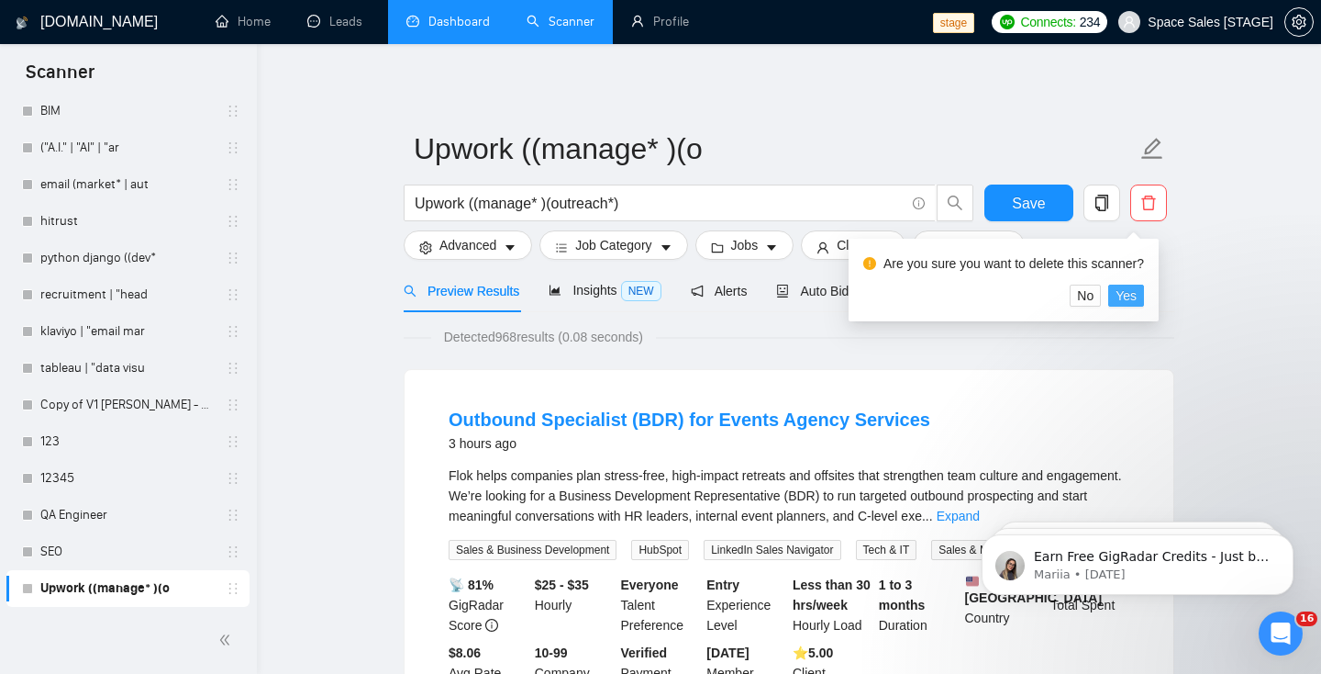
click at [1133, 291] on span "Yes" at bounding box center [1126, 295] width 21 height 20
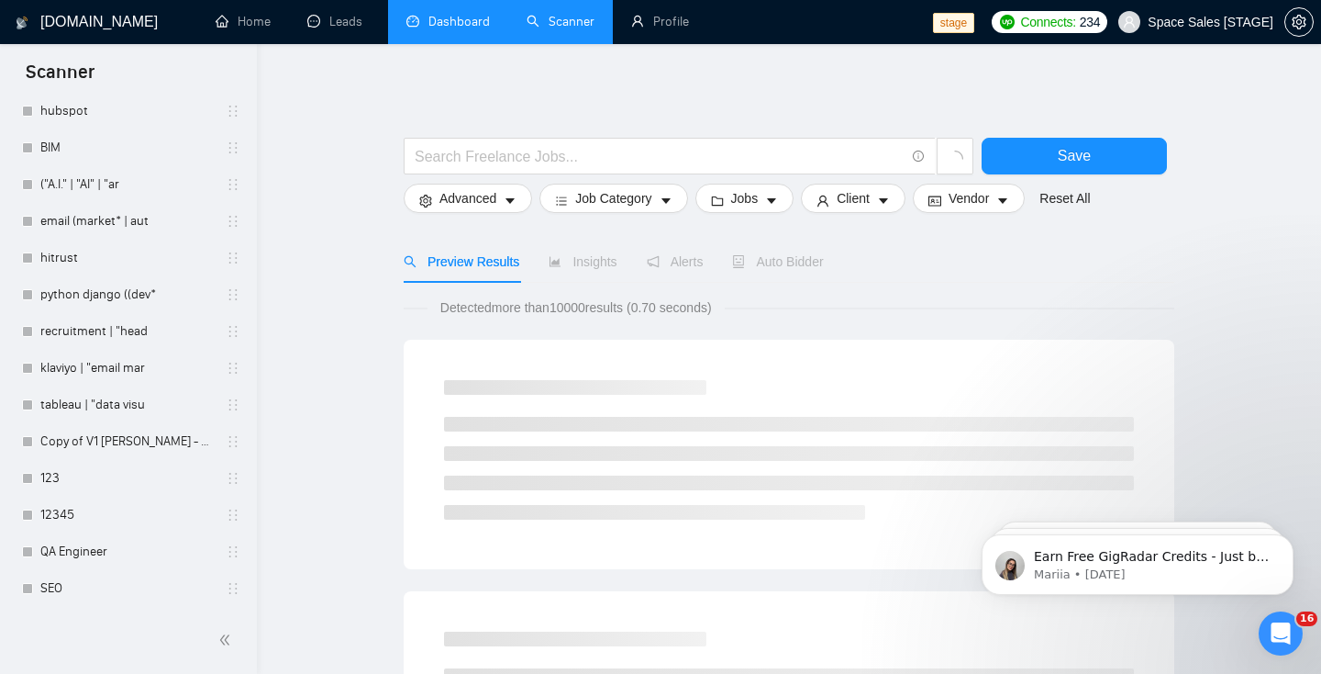
scroll to position [3766, 0]
